Goal: Find specific page/section: Find specific page/section

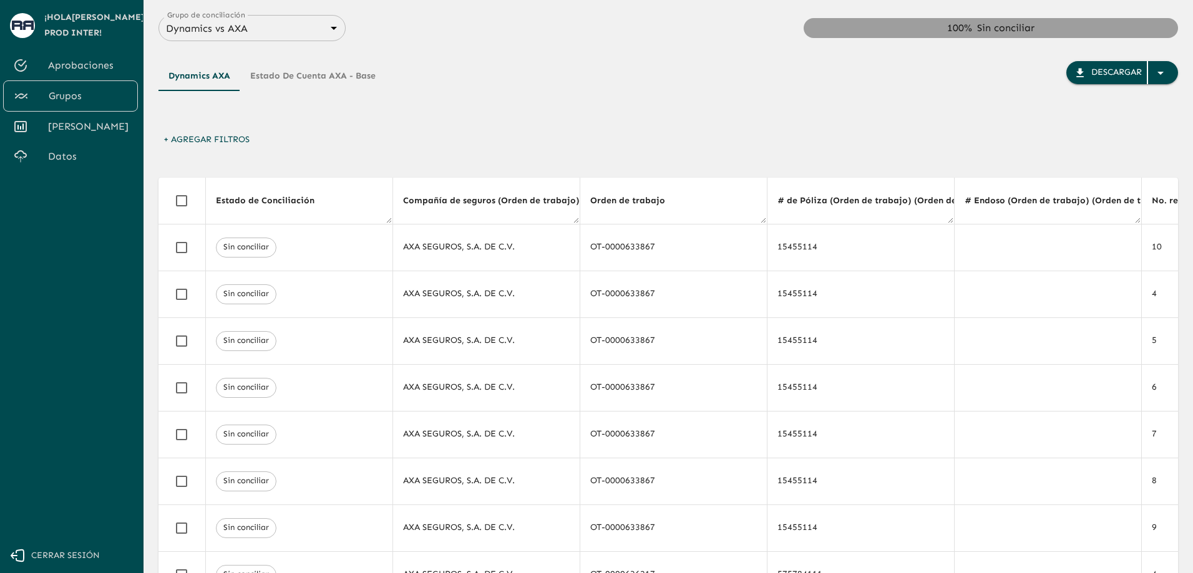
scroll to position [0, 868]
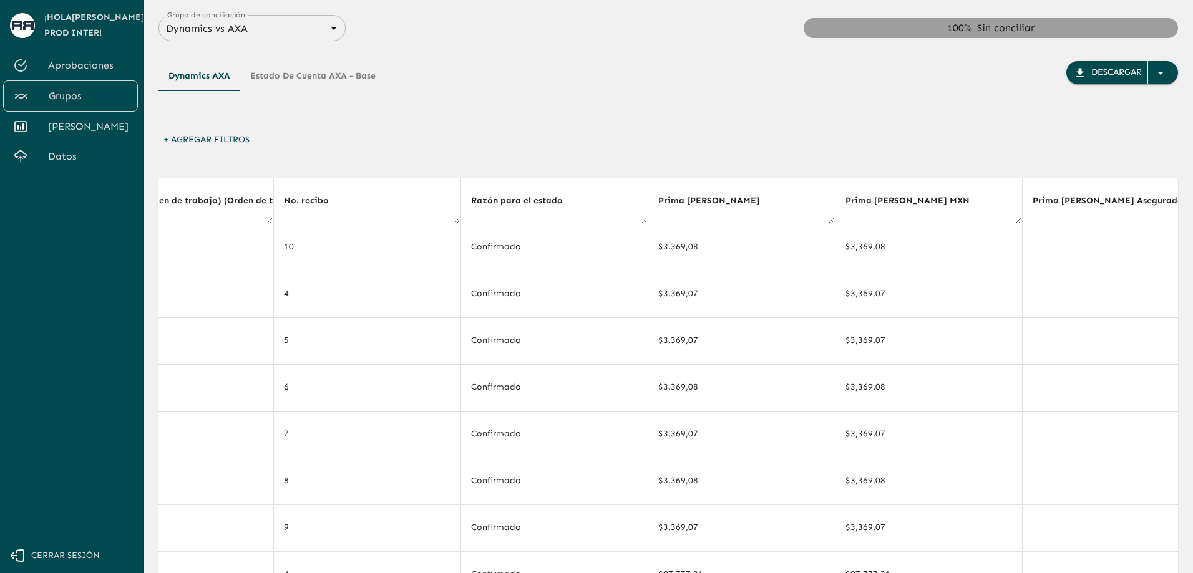
click at [790, 184] on th "Prima [PERSON_NAME]" at bounding box center [740, 201] width 187 height 47
click at [748, 196] on th "Prima [PERSON_NAME]" at bounding box center [740, 201] width 187 height 47
click at [720, 203] on th "Prima [PERSON_NAME]" at bounding box center [740, 201] width 187 height 47
click at [688, 132] on div "+ Agregar Filtros" at bounding box center [667, 142] width 1019 height 29
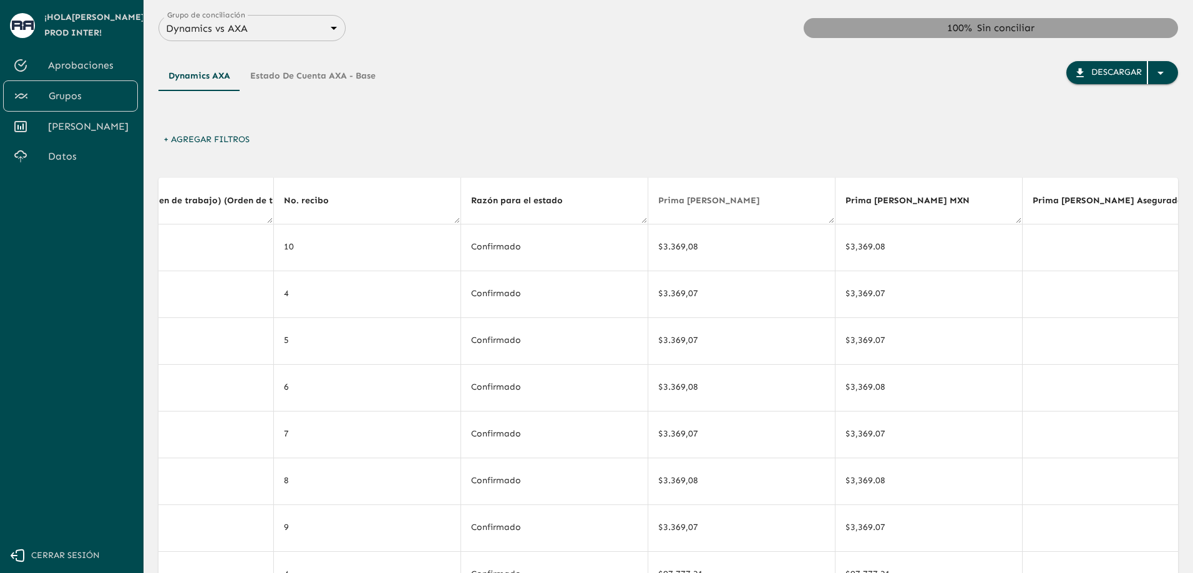
click at [667, 198] on span "Prima [PERSON_NAME]" at bounding box center [717, 200] width 118 height 15
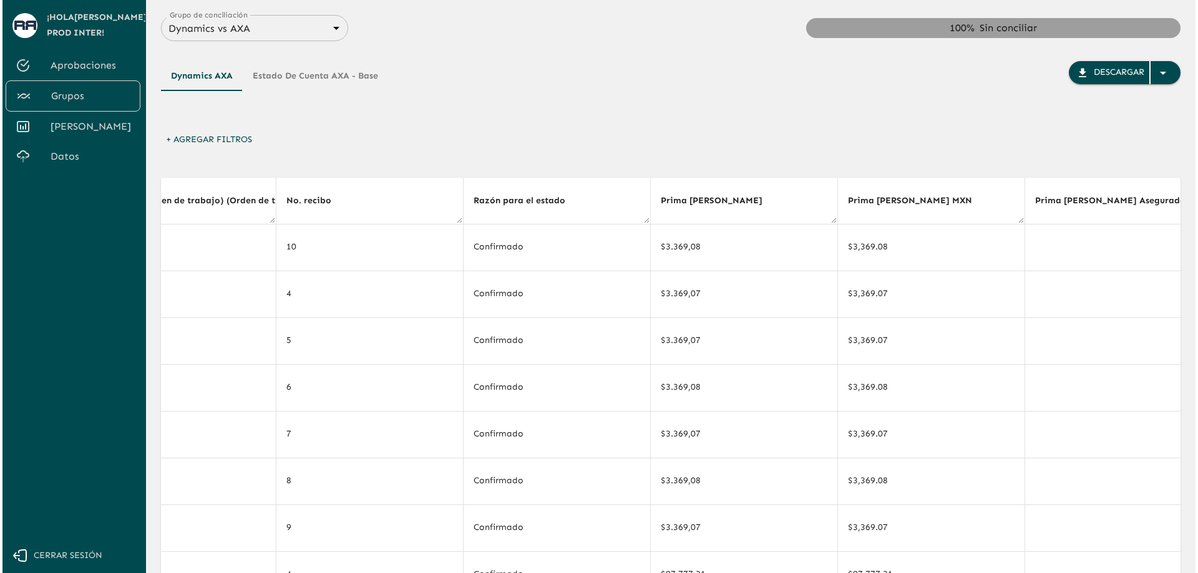
scroll to position [0, 0]
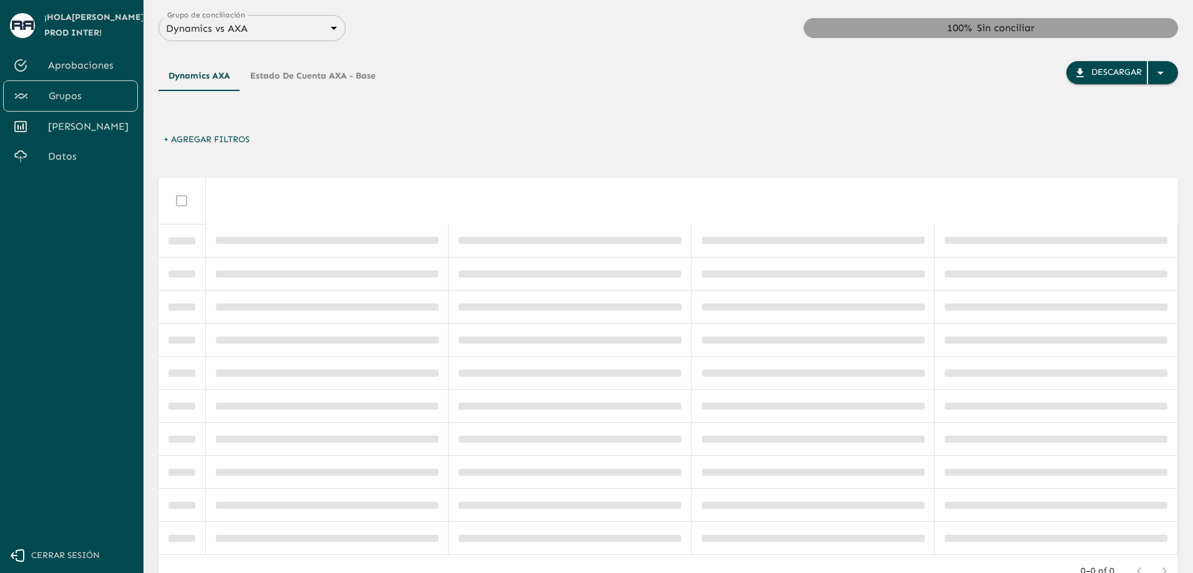
click at [95, 65] on span "Aprobaciones" at bounding box center [88, 65] width 80 height 15
